Goal: Information Seeking & Learning: Find specific page/section

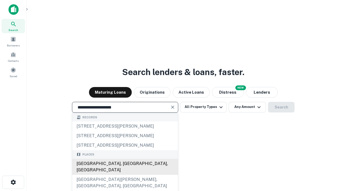
click at [125, 175] on div "[GEOGRAPHIC_DATA], [GEOGRAPHIC_DATA], [GEOGRAPHIC_DATA]" at bounding box center [125, 167] width 106 height 16
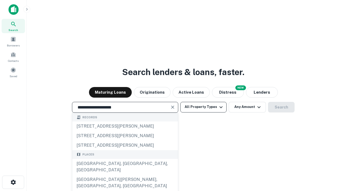
type input "**********"
click at [203, 107] on button "All Property Types" at bounding box center [203, 107] width 46 height 11
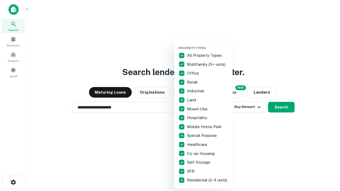
click at [208, 45] on button "button" at bounding box center [207, 45] width 58 height 0
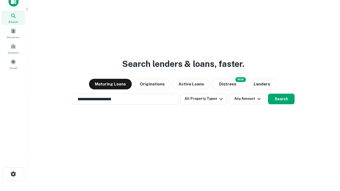
scroll to position [3, 64]
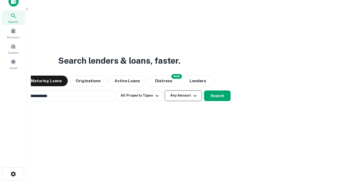
click at [165, 91] on button "Any Amount" at bounding box center [183, 96] width 37 height 11
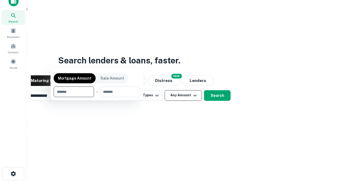
scroll to position [38, 150]
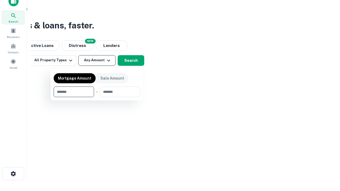
type input "*******"
click at [97, 97] on button "button" at bounding box center [97, 97] width 87 height 0
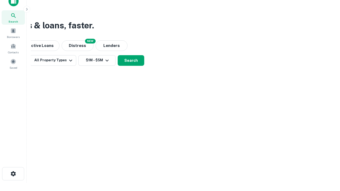
scroll to position [3, 98]
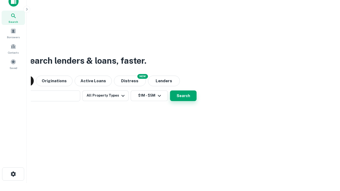
click at [170, 91] on button "Search" at bounding box center [183, 96] width 27 height 11
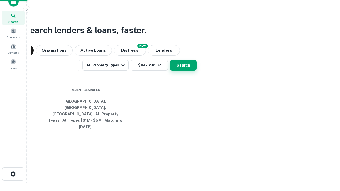
scroll to position [14, 150]
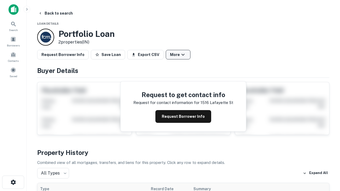
click at [178, 55] on button "More" at bounding box center [178, 55] width 25 height 10
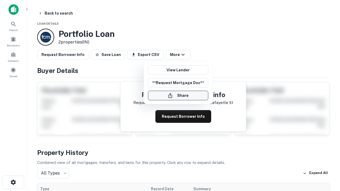
click at [178, 96] on button "Share" at bounding box center [178, 96] width 60 height 10
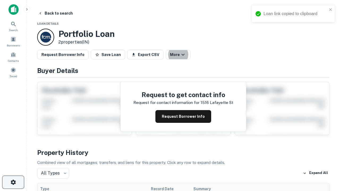
click at [13, 182] on icon "button" at bounding box center [13, 182] width 6 height 6
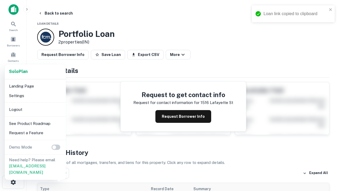
click at [35, 109] on li "Logout" at bounding box center [35, 110] width 57 height 10
